Goal: Use online tool/utility: Utilize a website feature to perform a specific function

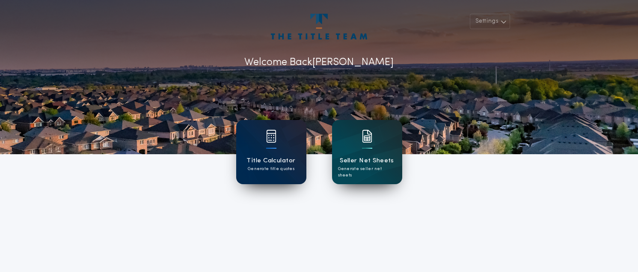
click at [263, 166] on p "Generate title quotes" at bounding box center [271, 169] width 47 height 6
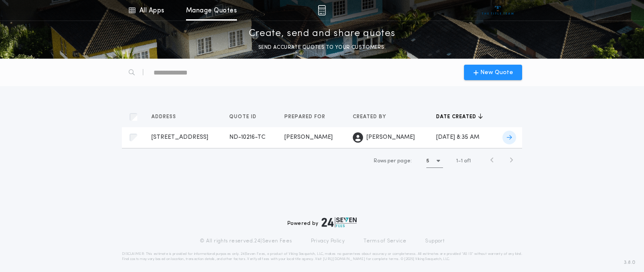
click at [194, 136] on span "[STREET_ADDRESS]" at bounding box center [179, 137] width 57 height 6
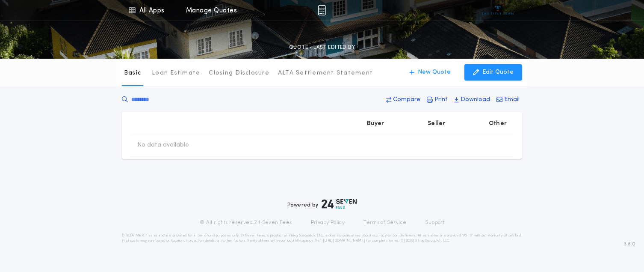
type input "********"
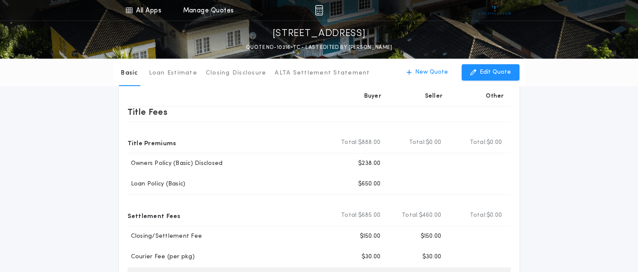
scroll to position [25, 0]
